Goal: Information Seeking & Learning: Learn about a topic

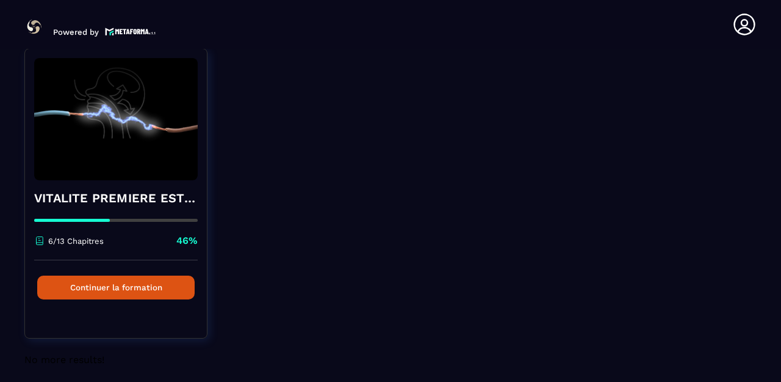
scroll to position [103, 0]
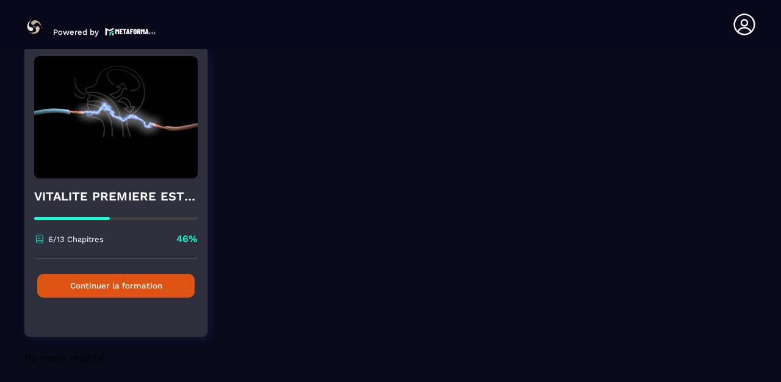
click at [177, 280] on button "Continuer la formation" at bounding box center [115, 285] width 157 height 24
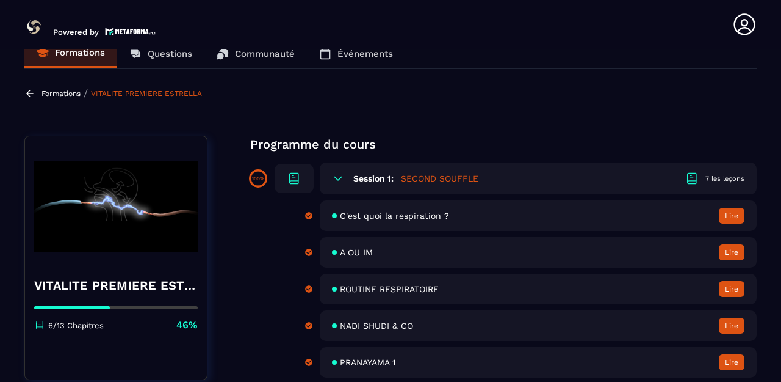
scroll to position [31, 0]
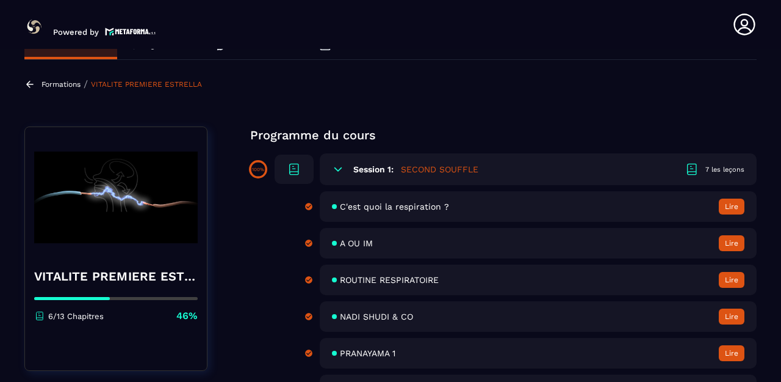
click at [431, 279] on span "ROUTINE RESPIRATOIRE" at bounding box center [389, 280] width 99 height 10
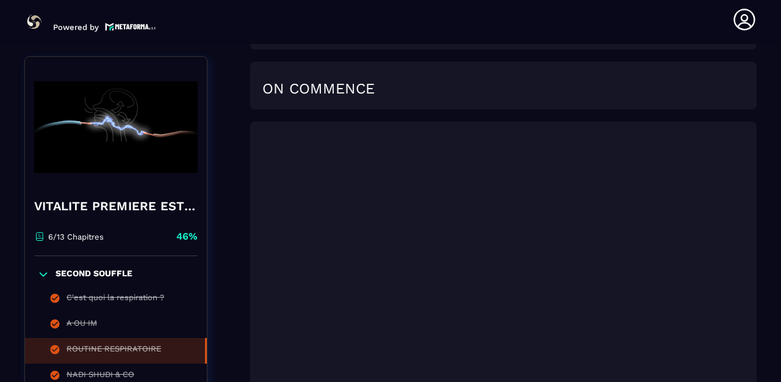
scroll to position [1648, 0]
click at [137, 347] on div "ROUTINE RESPIRATOIRE" at bounding box center [114, 350] width 95 height 13
click at [137, 346] on div "ROUTINE RESPIRATOIRE" at bounding box center [114, 350] width 95 height 13
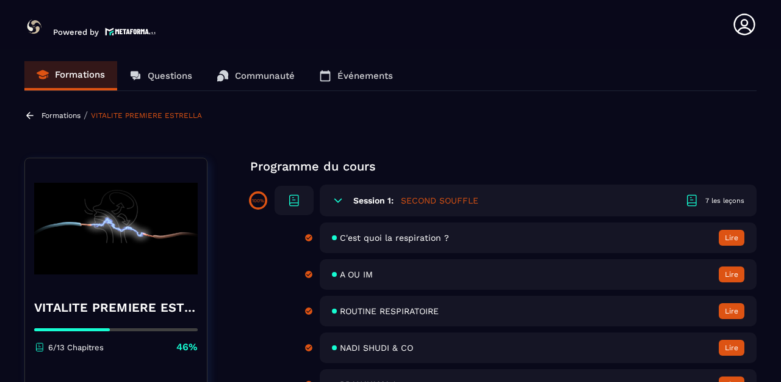
click at [370, 309] on span "ROUTINE RESPIRATOIRE" at bounding box center [389, 311] width 99 height 10
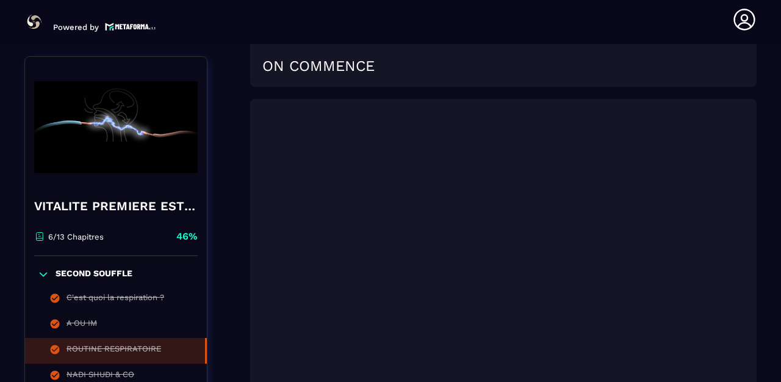
scroll to position [1674, 0]
